Goal: Use online tool/utility: Utilize a website feature to perform a specific function

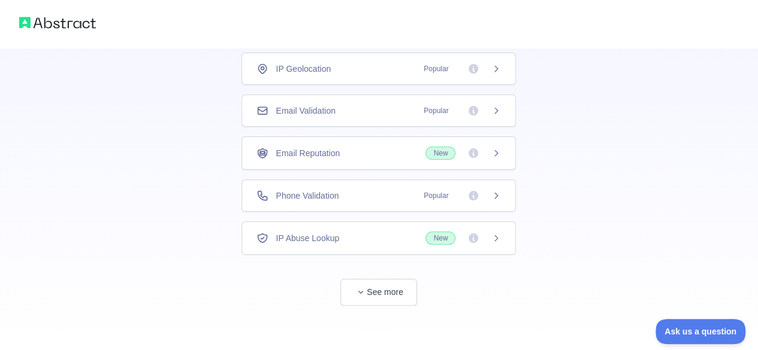
scroll to position [85, 0]
click at [337, 199] on span "Phone Validation" at bounding box center [307, 197] width 63 height 12
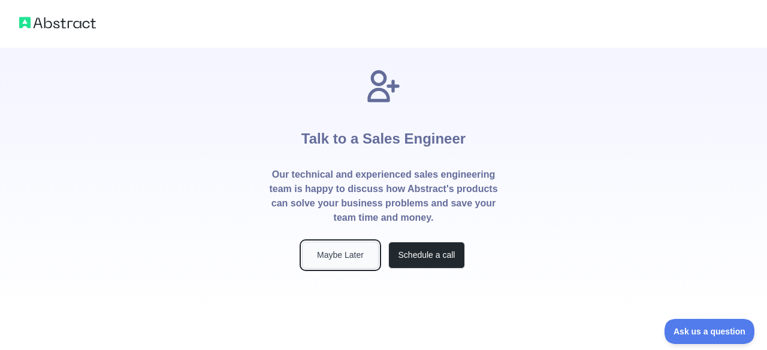
click at [334, 257] on button "Maybe Later" at bounding box center [340, 255] width 77 height 27
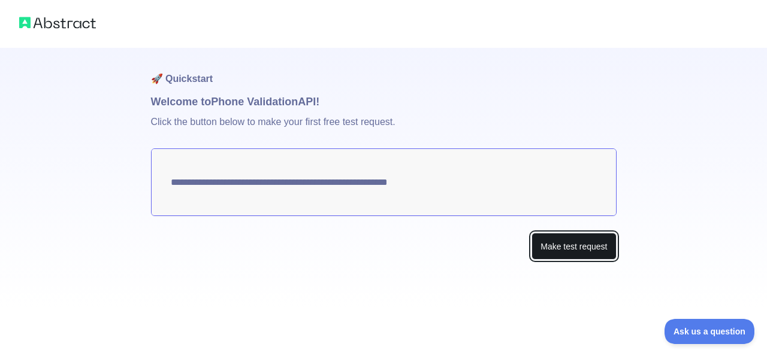
click at [560, 247] on button "Make test request" at bounding box center [573, 246] width 84 height 27
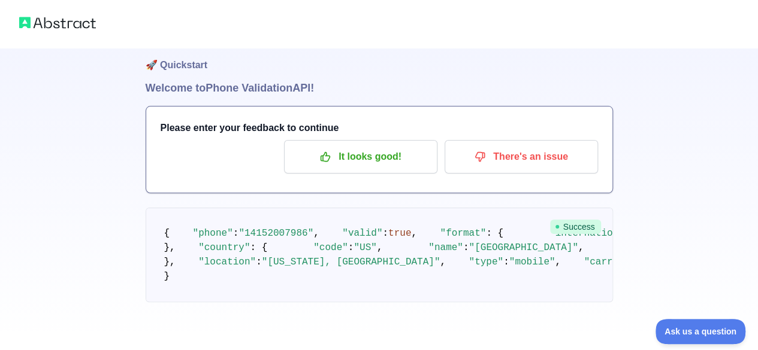
scroll to position [19, 0]
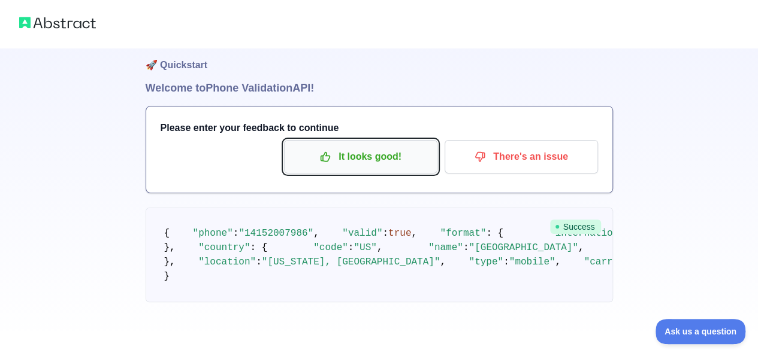
click at [386, 154] on p "It looks good!" at bounding box center [360, 157] width 135 height 20
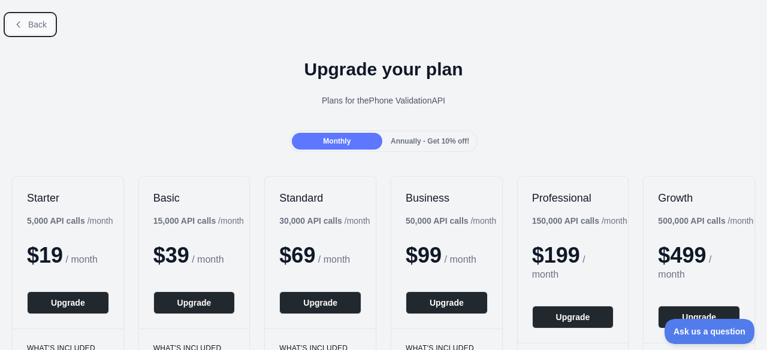
click at [29, 25] on span "Back" at bounding box center [37, 25] width 19 height 10
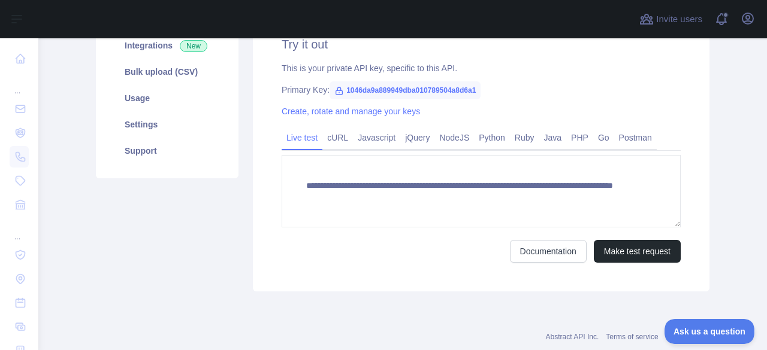
scroll to position [200, 0]
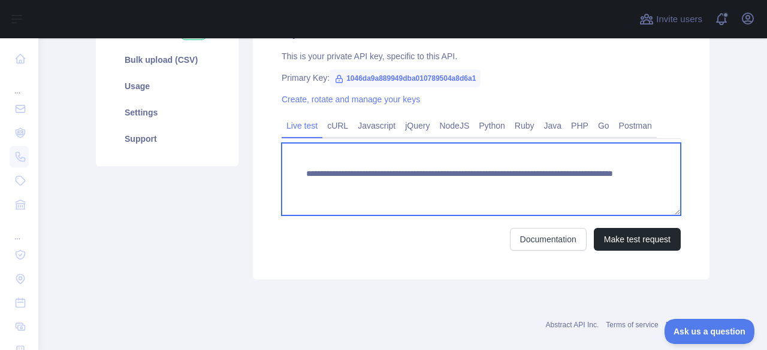
drag, startPoint x: 566, startPoint y: 185, endPoint x: 515, endPoint y: 186, distance: 50.9
click at [515, 186] on textarea "**********" at bounding box center [481, 179] width 399 height 72
paste textarea "**********"
paste textarea "*"
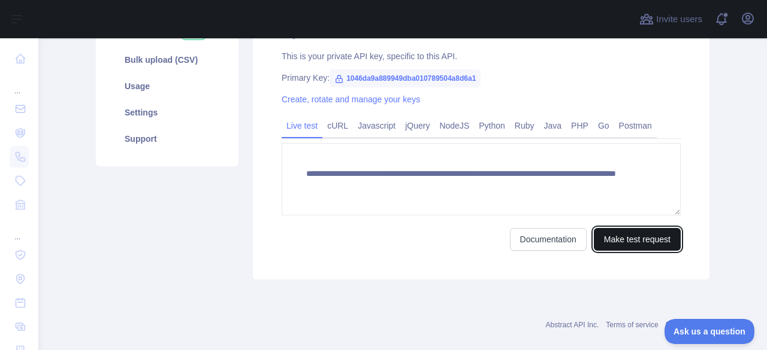
click at [612, 238] on button "Make test request" at bounding box center [637, 239] width 87 height 23
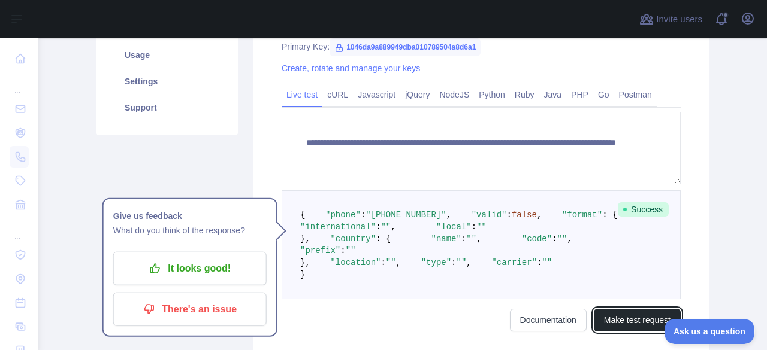
scroll to position [229, 0]
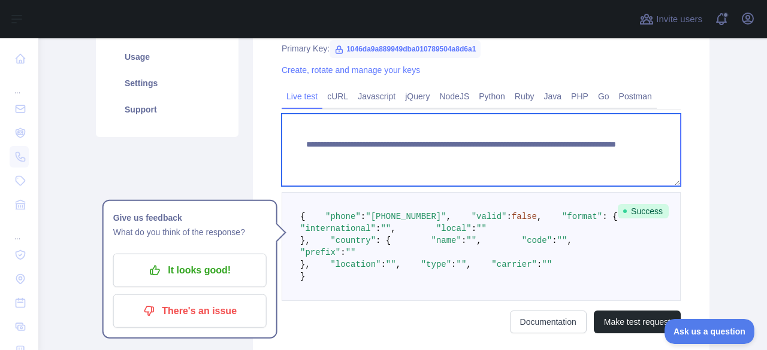
click at [521, 156] on textarea "**********" at bounding box center [481, 150] width 399 height 72
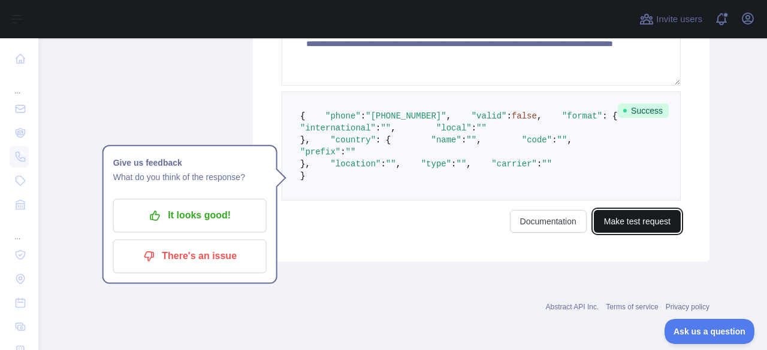
click at [620, 230] on button "Make test request" at bounding box center [637, 221] width 87 height 23
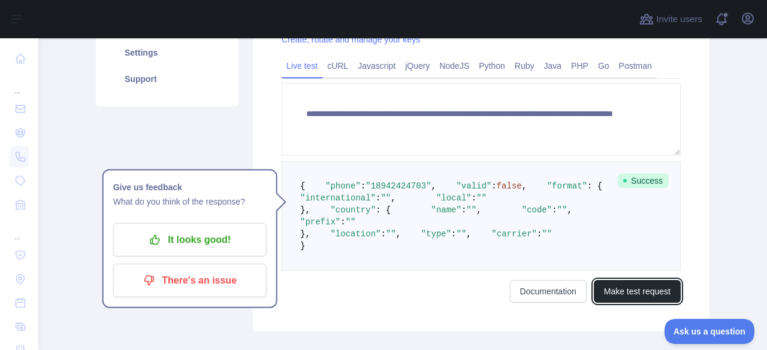
scroll to position [261, 0]
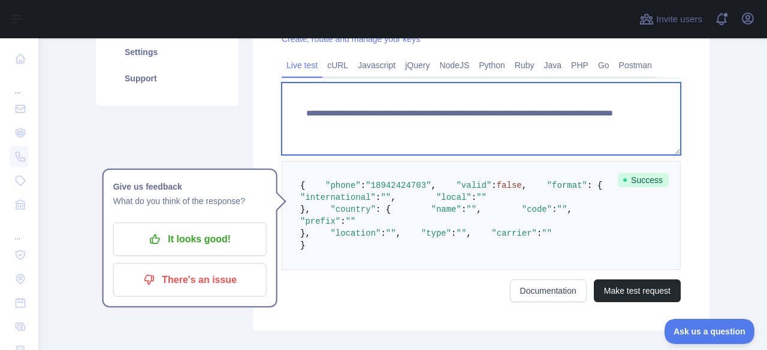
drag, startPoint x: 570, startPoint y: 124, endPoint x: 516, endPoint y: 126, distance: 54.0
click at [516, 126] on textarea "**********" at bounding box center [481, 119] width 399 height 72
paste textarea "*"
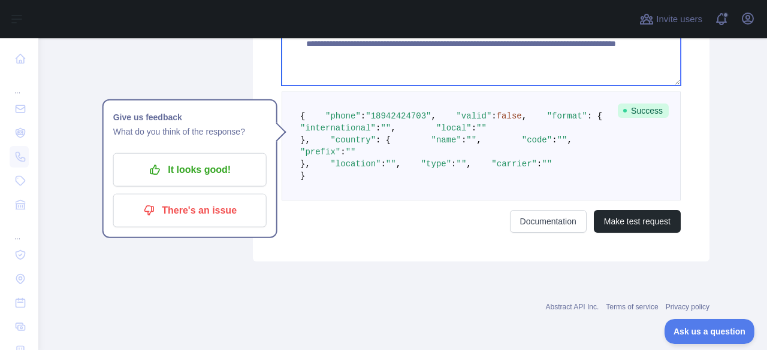
scroll to position [376, 0]
type textarea "**********"
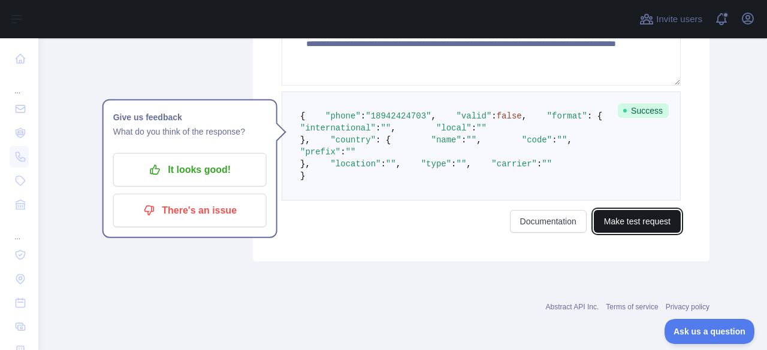
click at [623, 233] on button "Make test request" at bounding box center [637, 221] width 87 height 23
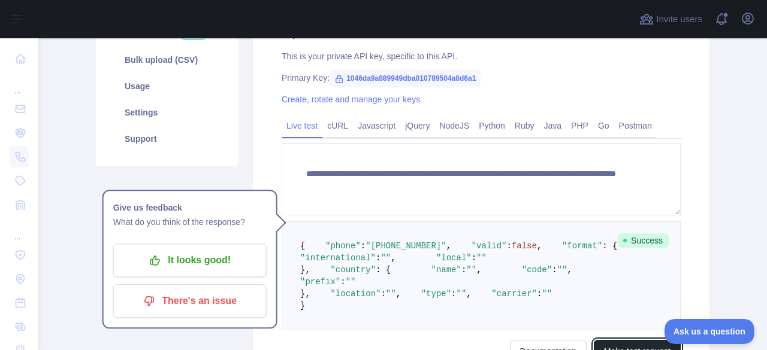
scroll to position [178, 0]
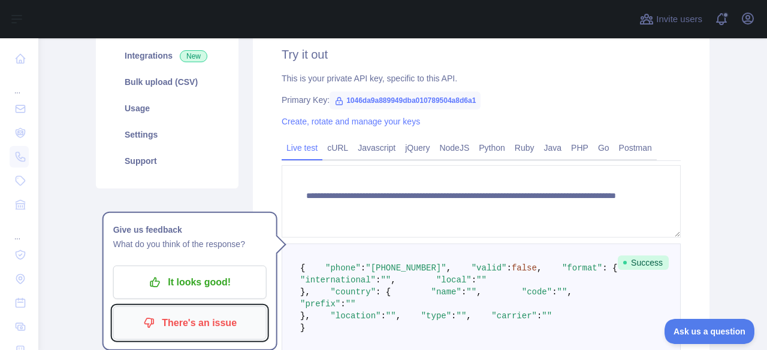
click at [184, 319] on p "There's an issue" at bounding box center [189, 323] width 135 height 20
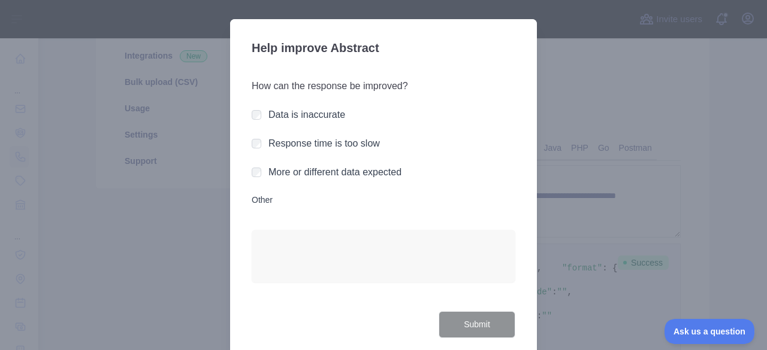
click at [587, 108] on div at bounding box center [383, 175] width 767 height 350
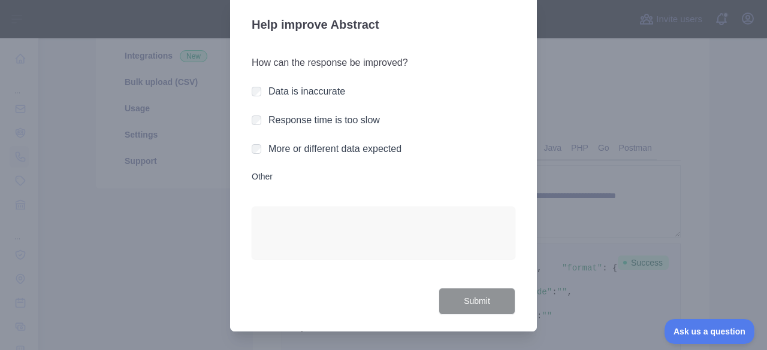
click at [590, 267] on div at bounding box center [383, 175] width 767 height 350
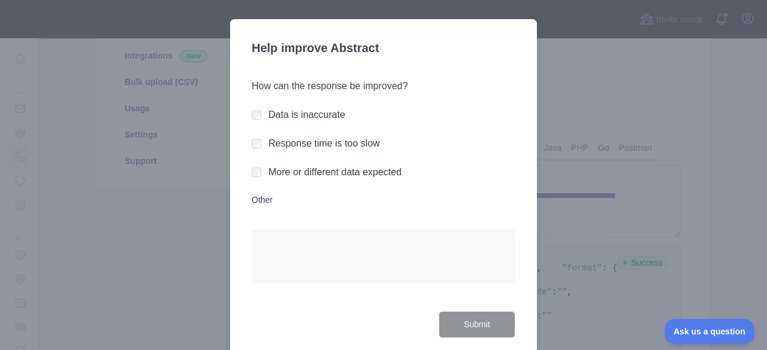
scroll to position [104, 0]
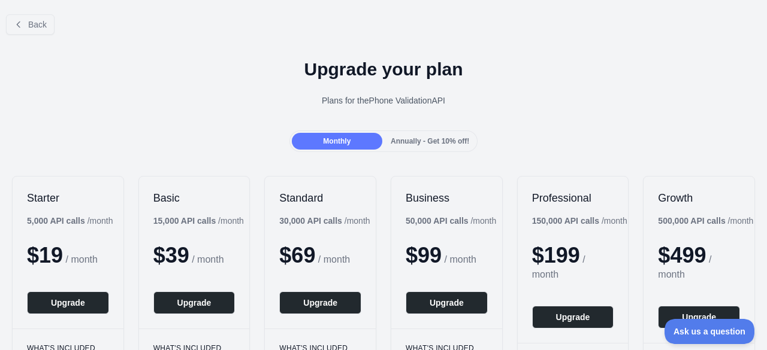
scroll to position [178, 0]
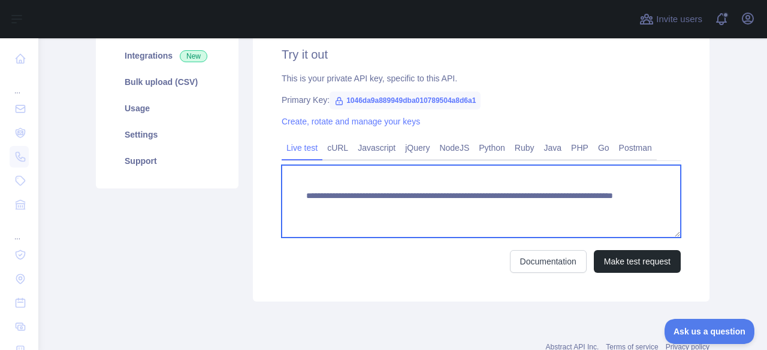
drag, startPoint x: 571, startPoint y: 210, endPoint x: 515, endPoint y: 210, distance: 56.3
click at [515, 210] on textarea "**********" at bounding box center [481, 201] width 399 height 72
paste textarea "*"
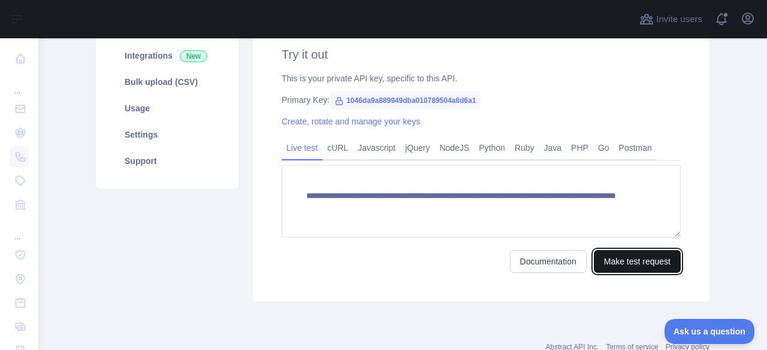
click at [612, 267] on button "Make test request" at bounding box center [637, 261] width 87 height 23
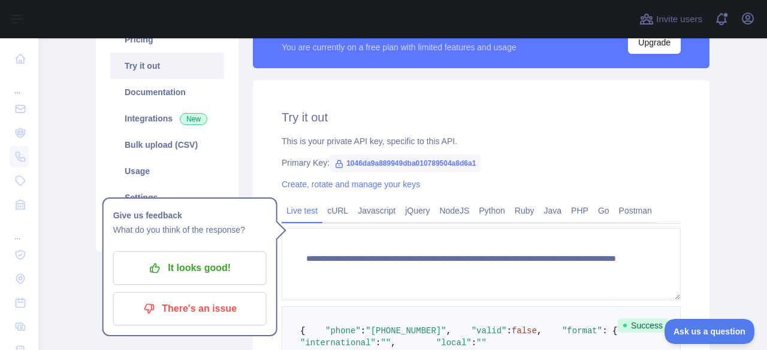
scroll to position [212, 0]
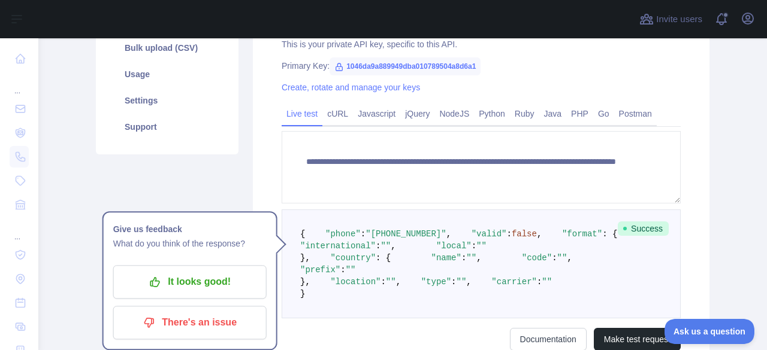
click at [298, 106] on link "Live test" at bounding box center [302, 113] width 41 height 19
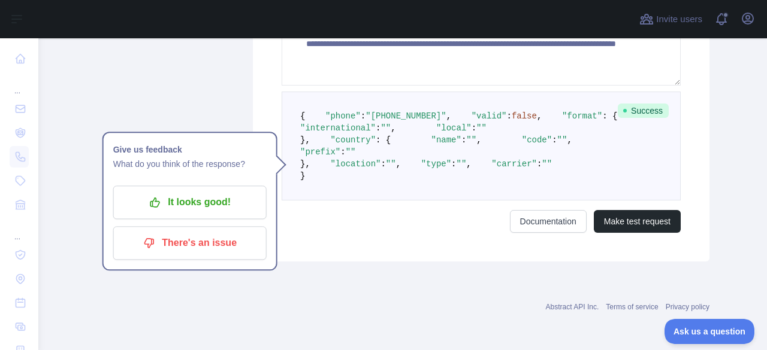
scroll to position [420, 0]
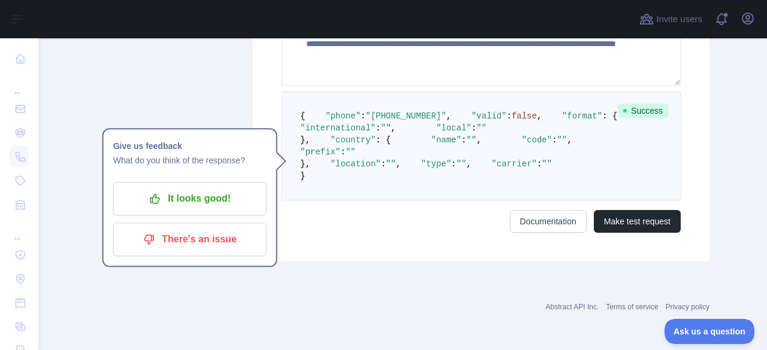
click at [612, 262] on div "**********" at bounding box center [481, 63] width 456 height 397
click at [619, 233] on button "Make test request" at bounding box center [637, 221] width 87 height 23
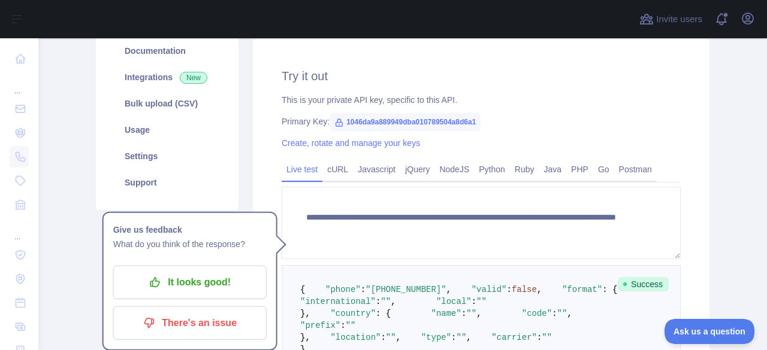
scroll to position [139, 0]
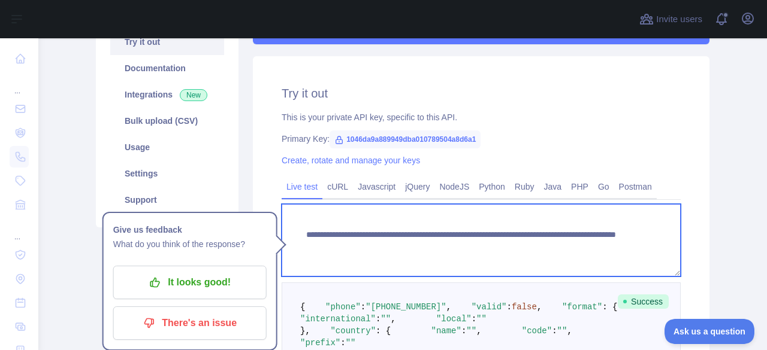
drag, startPoint x: 577, startPoint y: 249, endPoint x: 518, endPoint y: 247, distance: 59.9
click at [518, 247] on textarea "**********" at bounding box center [481, 240] width 399 height 72
paste textarea "**"
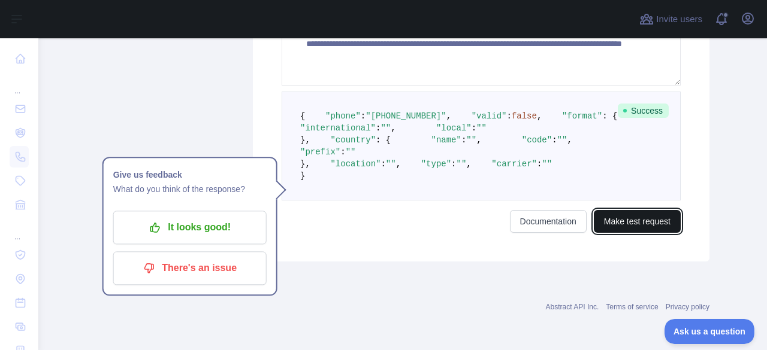
click at [645, 220] on button "Make test request" at bounding box center [637, 221] width 87 height 23
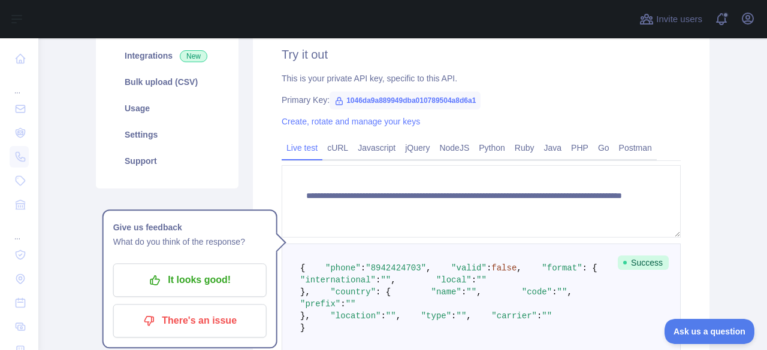
scroll to position [174, 0]
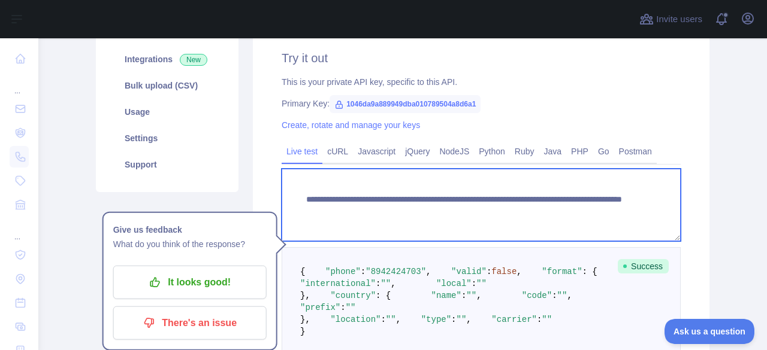
drag, startPoint x: 579, startPoint y: 211, endPoint x: 515, endPoint y: 211, distance: 64.1
click at [515, 211] on textarea "**********" at bounding box center [481, 205] width 399 height 72
click at [555, 232] on textarea "**********" at bounding box center [481, 205] width 399 height 72
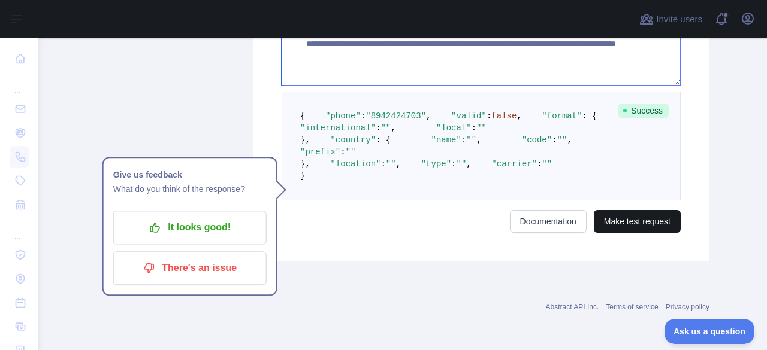
type textarea "**********"
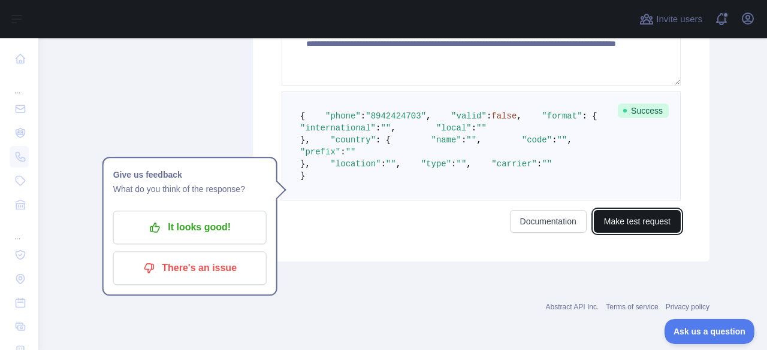
click at [622, 225] on button "Make test request" at bounding box center [637, 221] width 87 height 23
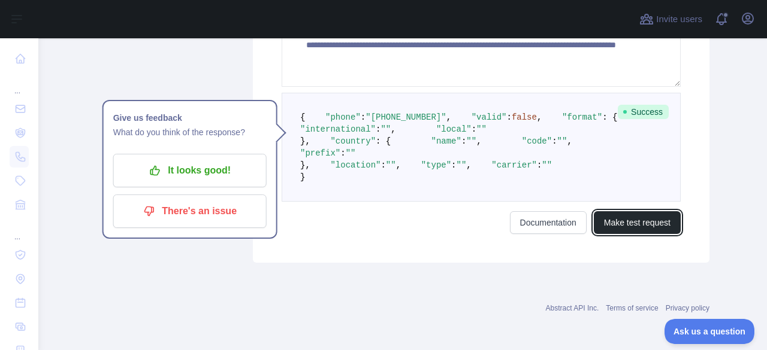
scroll to position [330, 0]
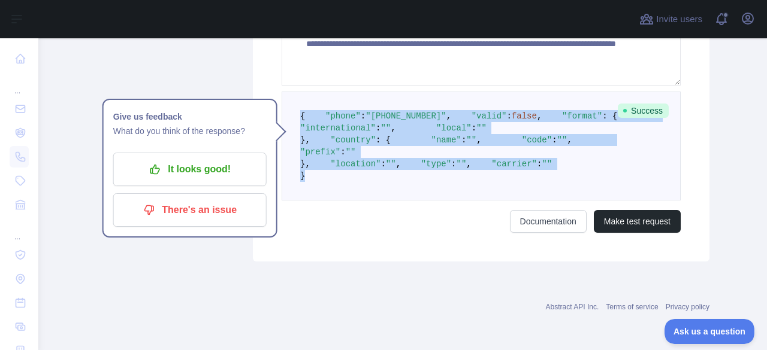
drag, startPoint x: 314, startPoint y: 293, endPoint x: 291, endPoint y: 110, distance: 184.8
click at [291, 110] on pre "{ "phone" : "[PHONE_NUMBER]" , "valid" : false , "format" : { "international" :…" at bounding box center [481, 146] width 399 height 109
copy code "{ "phone" : "[PHONE_NUMBER]" , "valid" : false , "format" : { "international" :…"
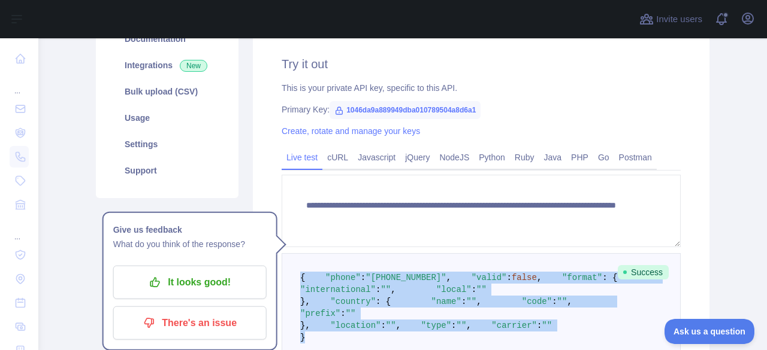
scroll to position [169, 0]
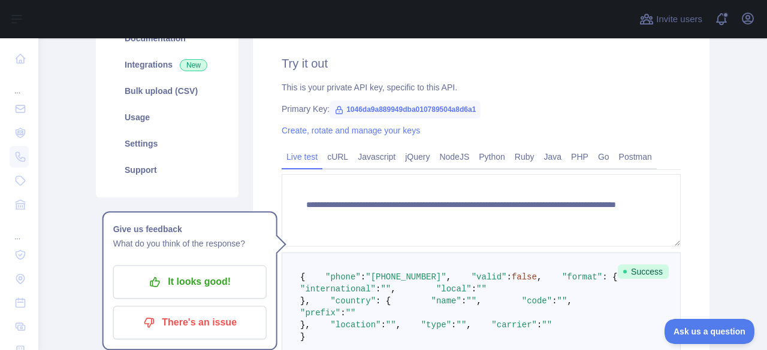
click at [412, 108] on span "1046da9a889949dba010789504a8d6a1" at bounding box center [404, 110] width 151 height 18
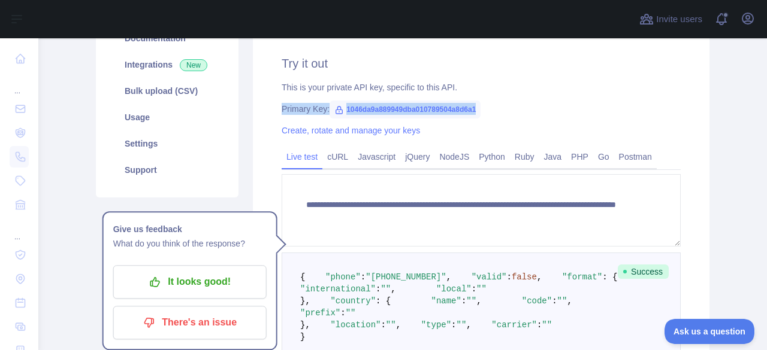
click at [412, 108] on span "1046da9a889949dba010789504a8d6a1" at bounding box center [404, 110] width 151 height 18
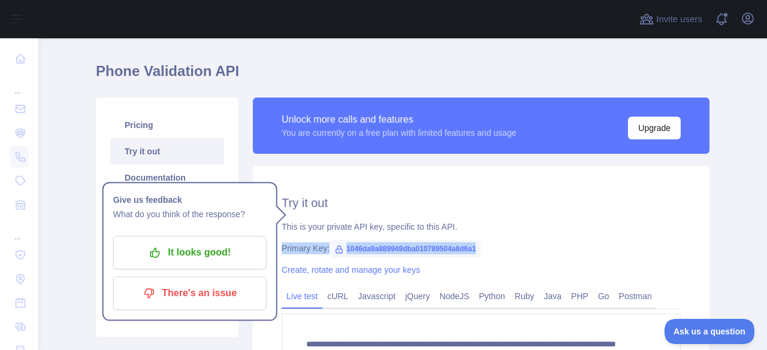
scroll to position [0, 0]
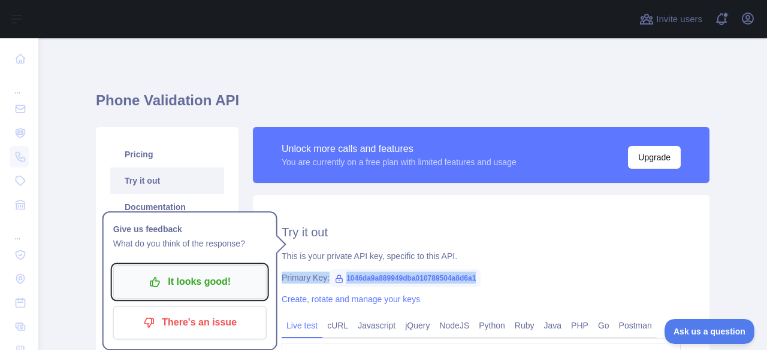
click at [216, 277] on p "It looks good!" at bounding box center [189, 282] width 135 height 20
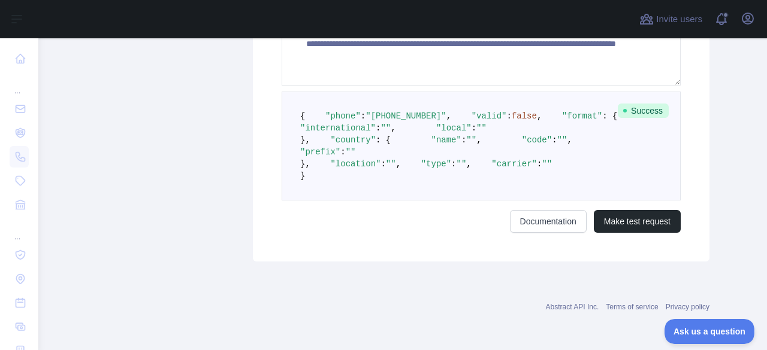
scroll to position [368, 0]
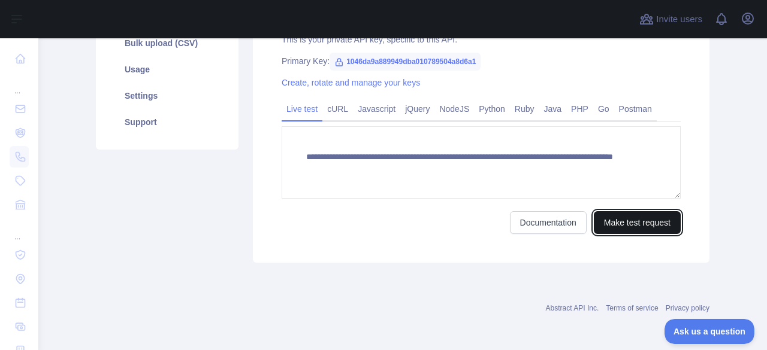
click at [622, 211] on button "Make test request" at bounding box center [637, 222] width 87 height 23
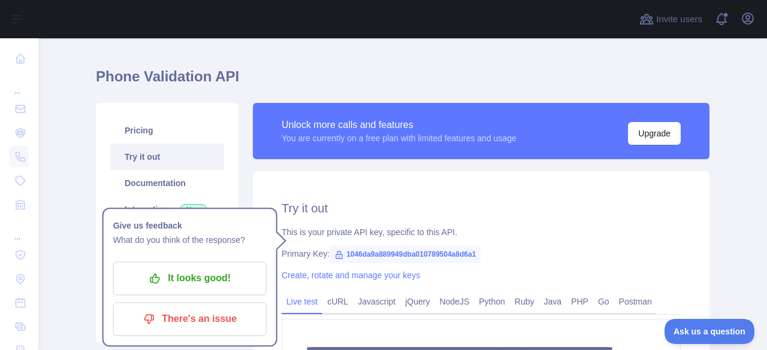
scroll to position [20, 0]
